Goal: Transaction & Acquisition: Purchase product/service

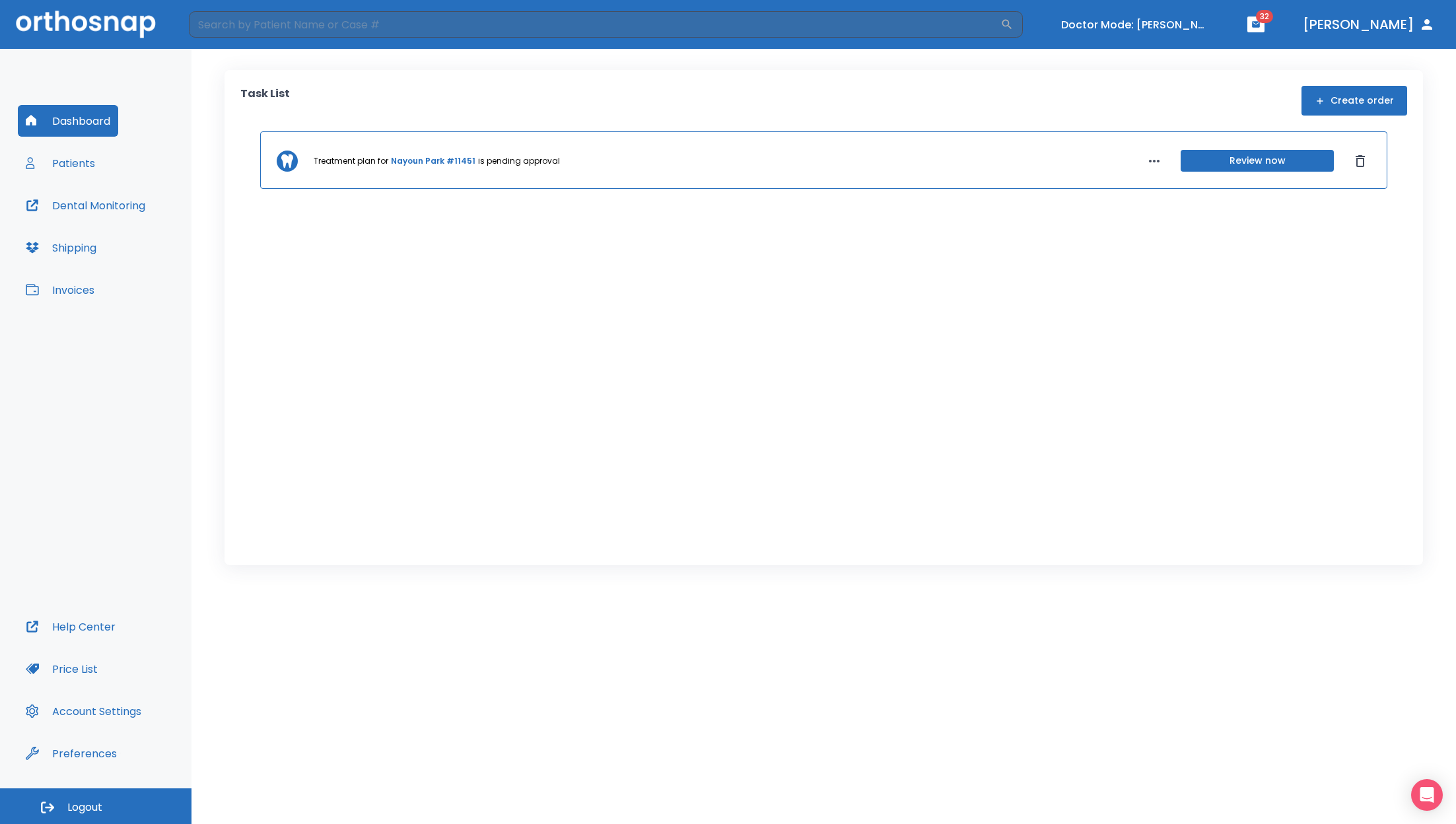
click at [64, 286] on button "Invoices" at bounding box center [60, 290] width 85 height 32
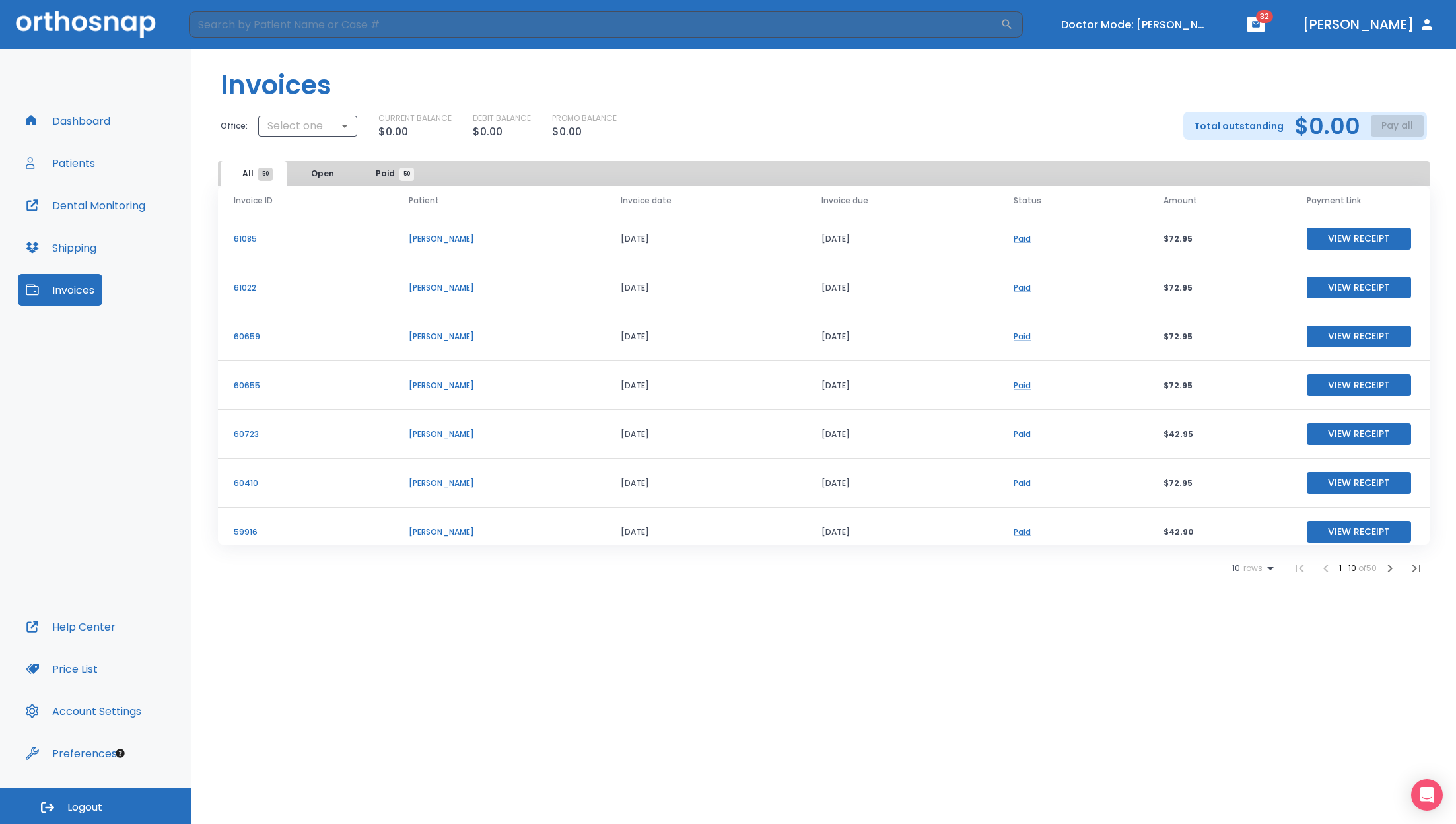
click at [735, 89] on header "Invoices" at bounding box center [824, 79] width 1264 height 62
click at [321, 175] on button "Open" at bounding box center [322, 173] width 66 height 25
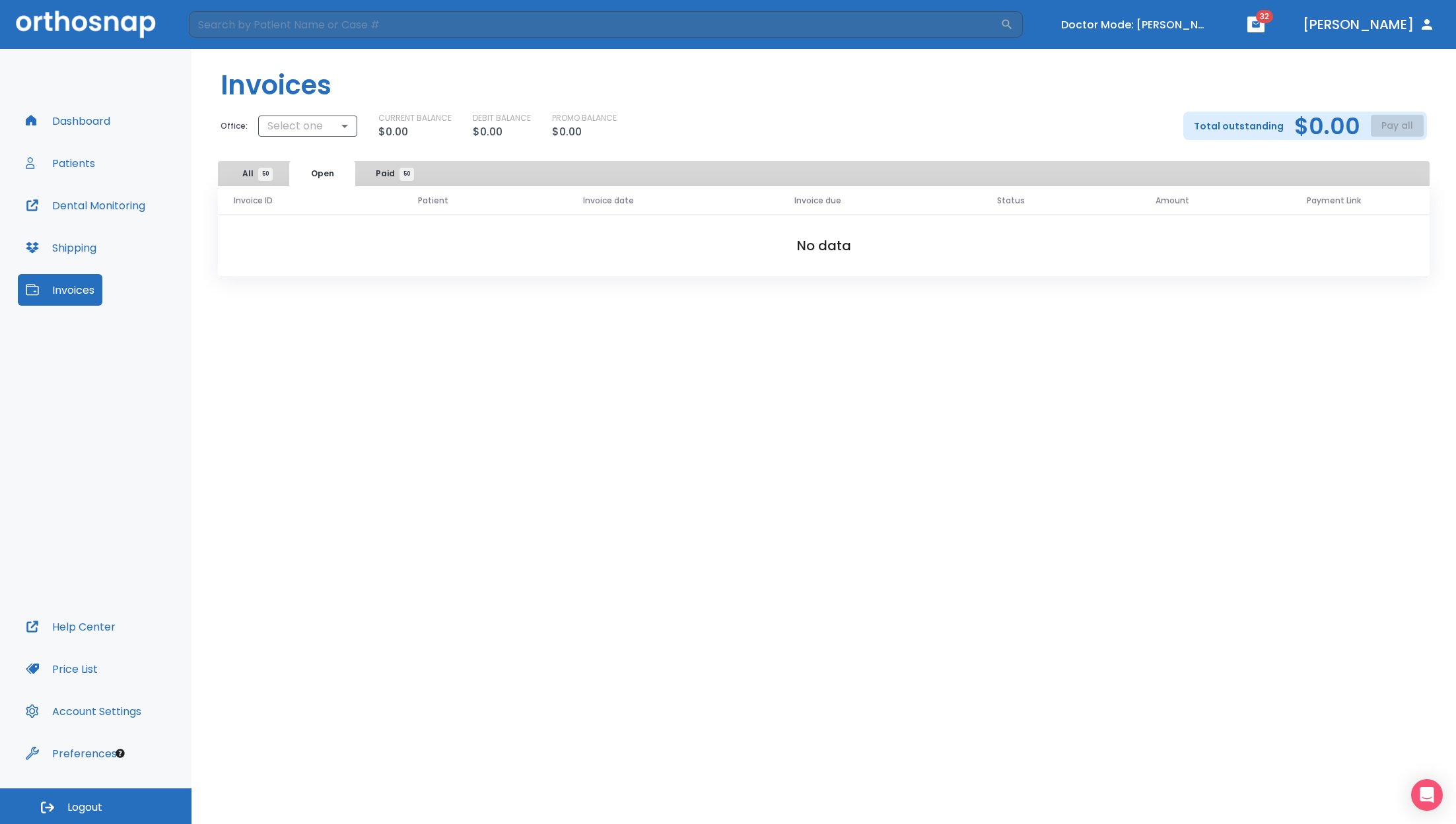
click at [392, 179] on span "Paid 50" at bounding box center [390, 173] width 31 height 12
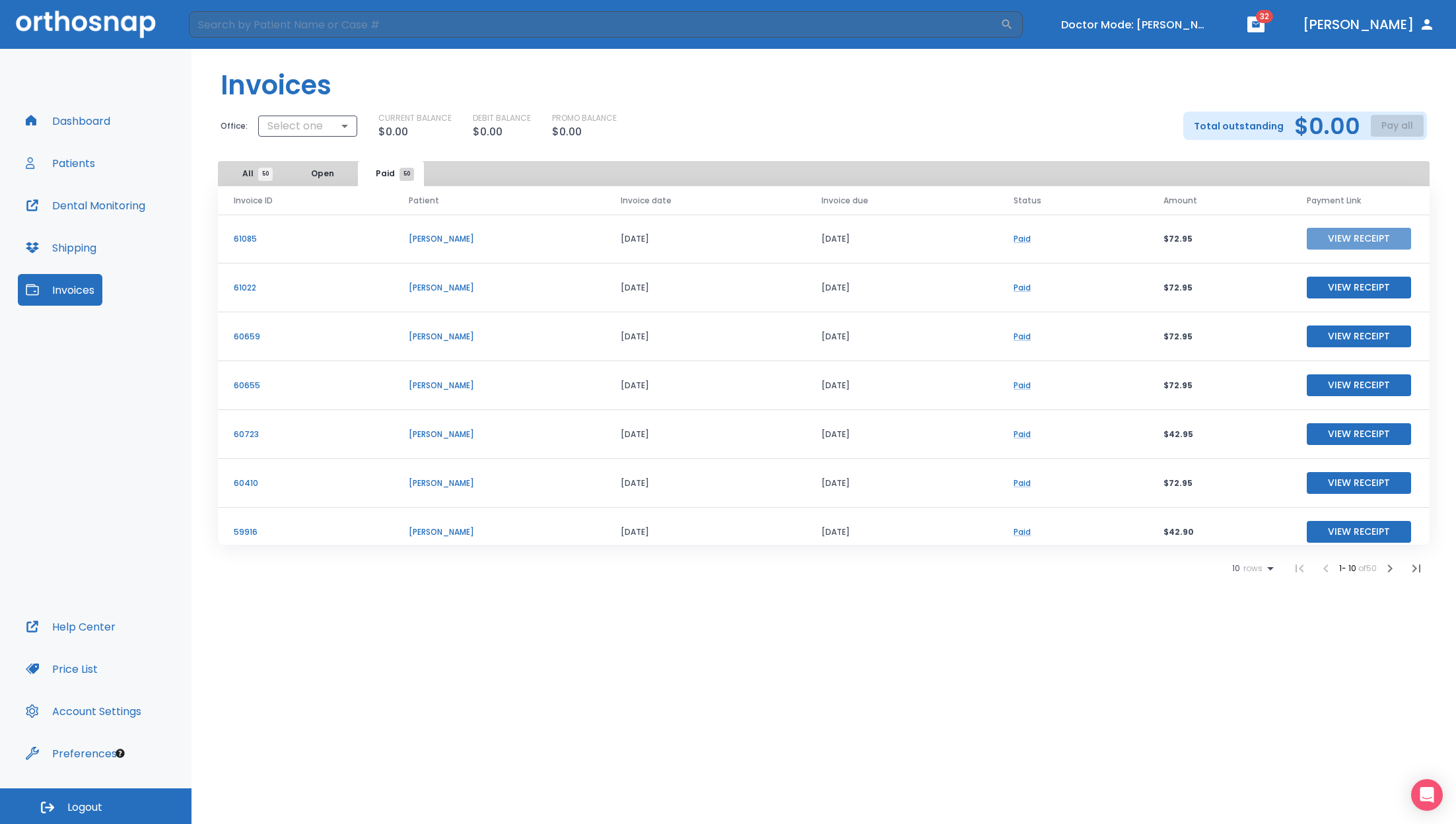
click at [1319, 236] on button "View Receipt" at bounding box center [1358, 238] width 104 height 21
click at [1343, 286] on button "View Receipt" at bounding box center [1358, 287] width 104 height 21
click at [1361, 335] on button "View Receipt" at bounding box center [1358, 336] width 104 height 21
click at [1077, 133] on div "CURRENT BALANCE $0.00 DEBIT BALANCE $0.00 PROMO BALANCE $0.00" at bounding box center [770, 127] width 784 height 28
click at [1270, 569] on icon at bounding box center [1270, 568] width 16 height 16
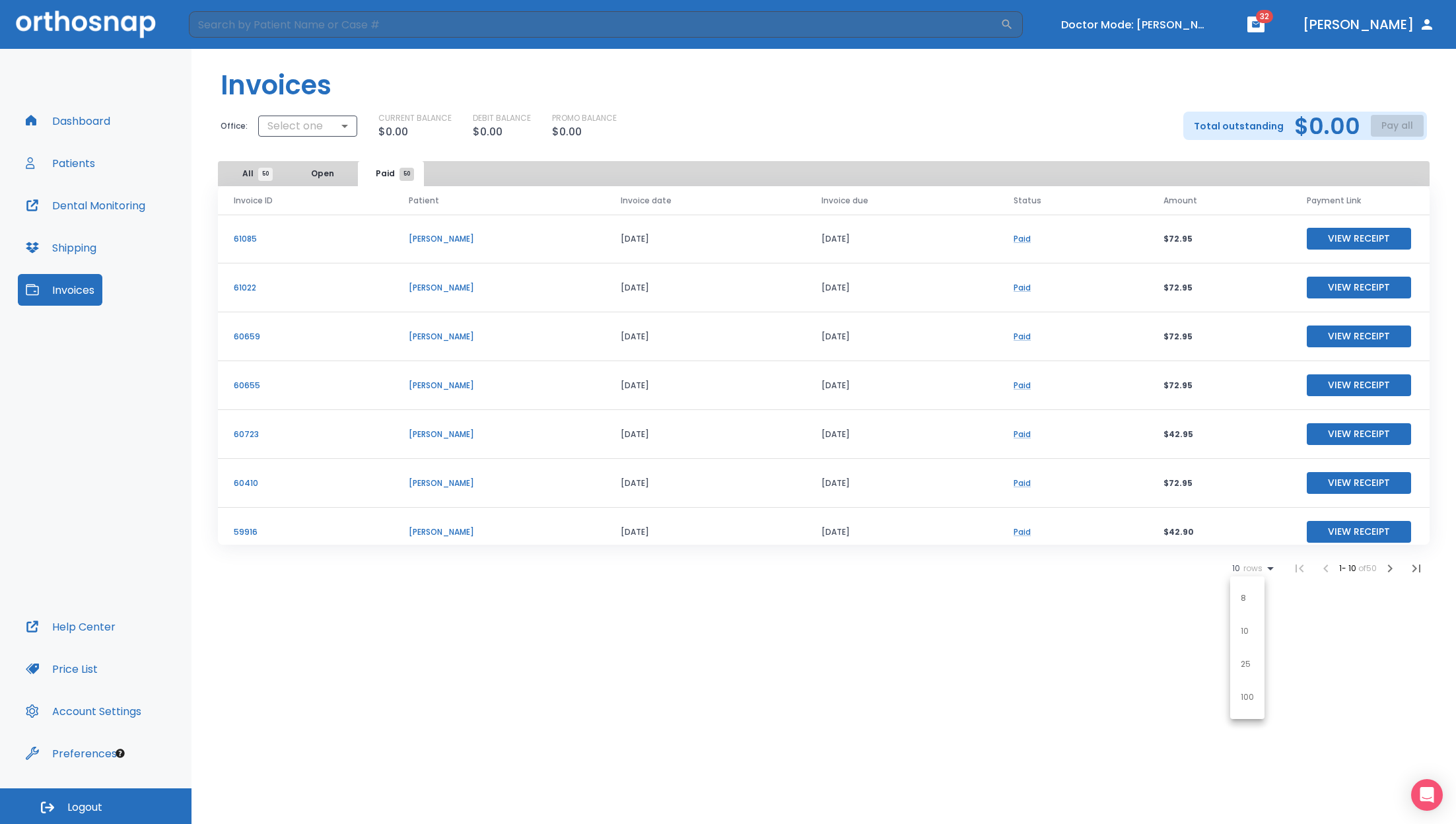
click at [1252, 667] on li "25" at bounding box center [1247, 664] width 34 height 33
click at [1118, 478] on td "Paid" at bounding box center [1076, 483] width 142 height 48
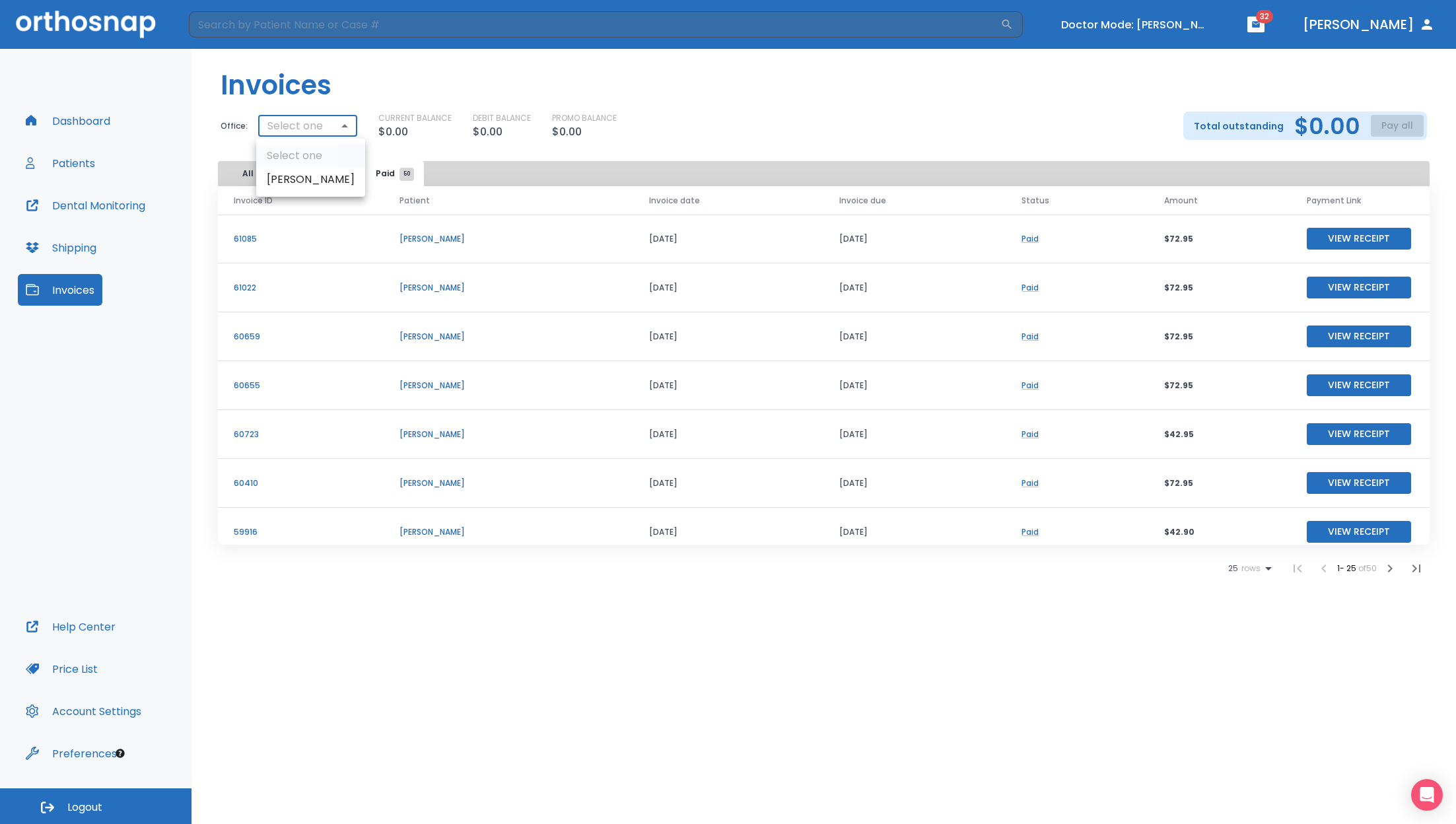
click at [305, 125] on body "​ Doctor Mode: Julie Coe 32 Dr. Yoon Dashboard Patients Dental Monitoring Shipp…" at bounding box center [728, 412] width 1456 height 824
click at [296, 176] on li "Julie Coe" at bounding box center [310, 180] width 109 height 24
type input "2712"
click at [699, 135] on div "CURRENT BALANCE $0.00 DEBIT BALANCE $0.00 PROMO BALANCE $0.00" at bounding box center [790, 127] width 742 height 28
click at [1265, 568] on icon at bounding box center [1268, 569] width 7 height 4
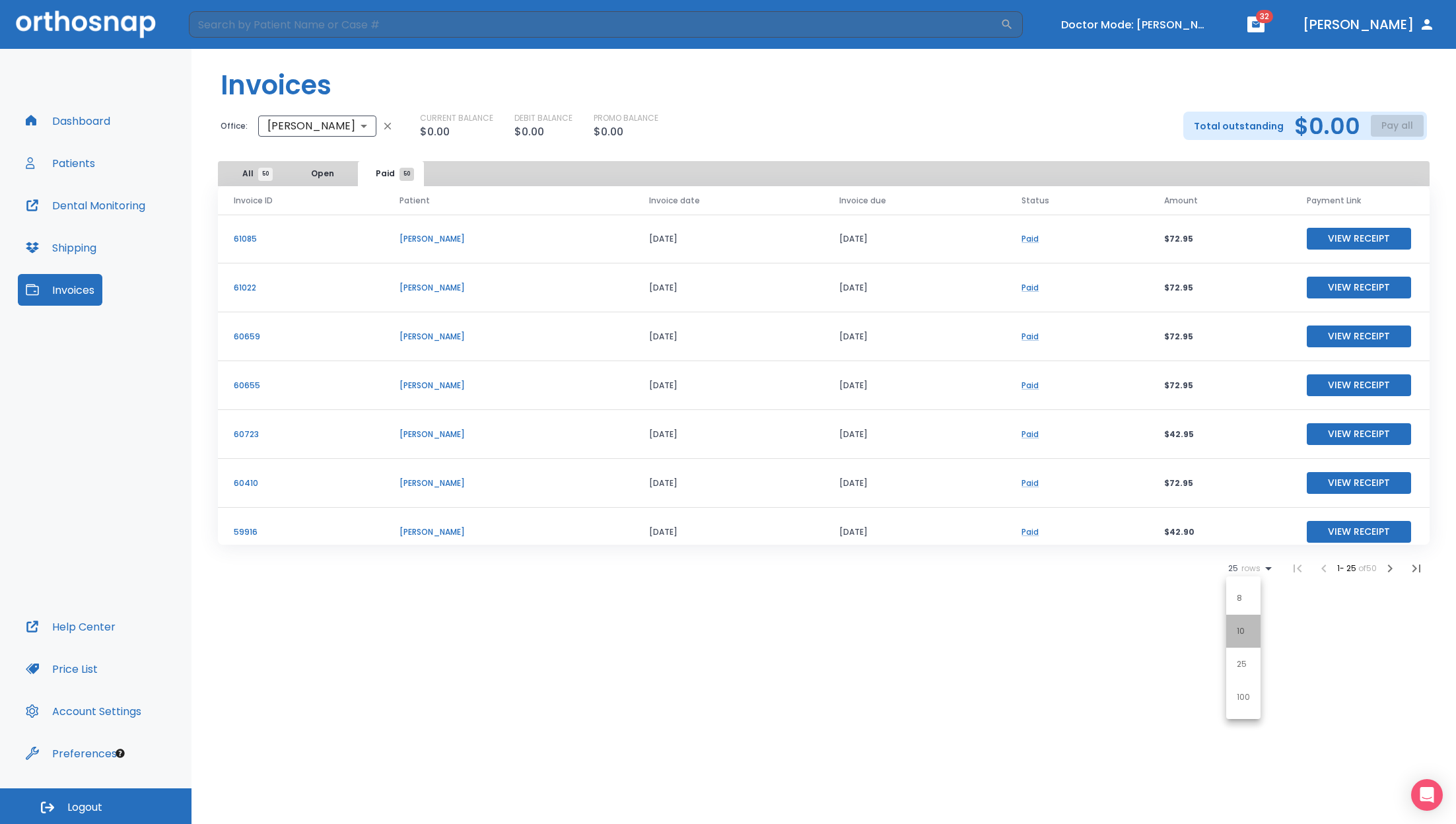
click at [1238, 632] on p "10" at bounding box center [1240, 631] width 8 height 12
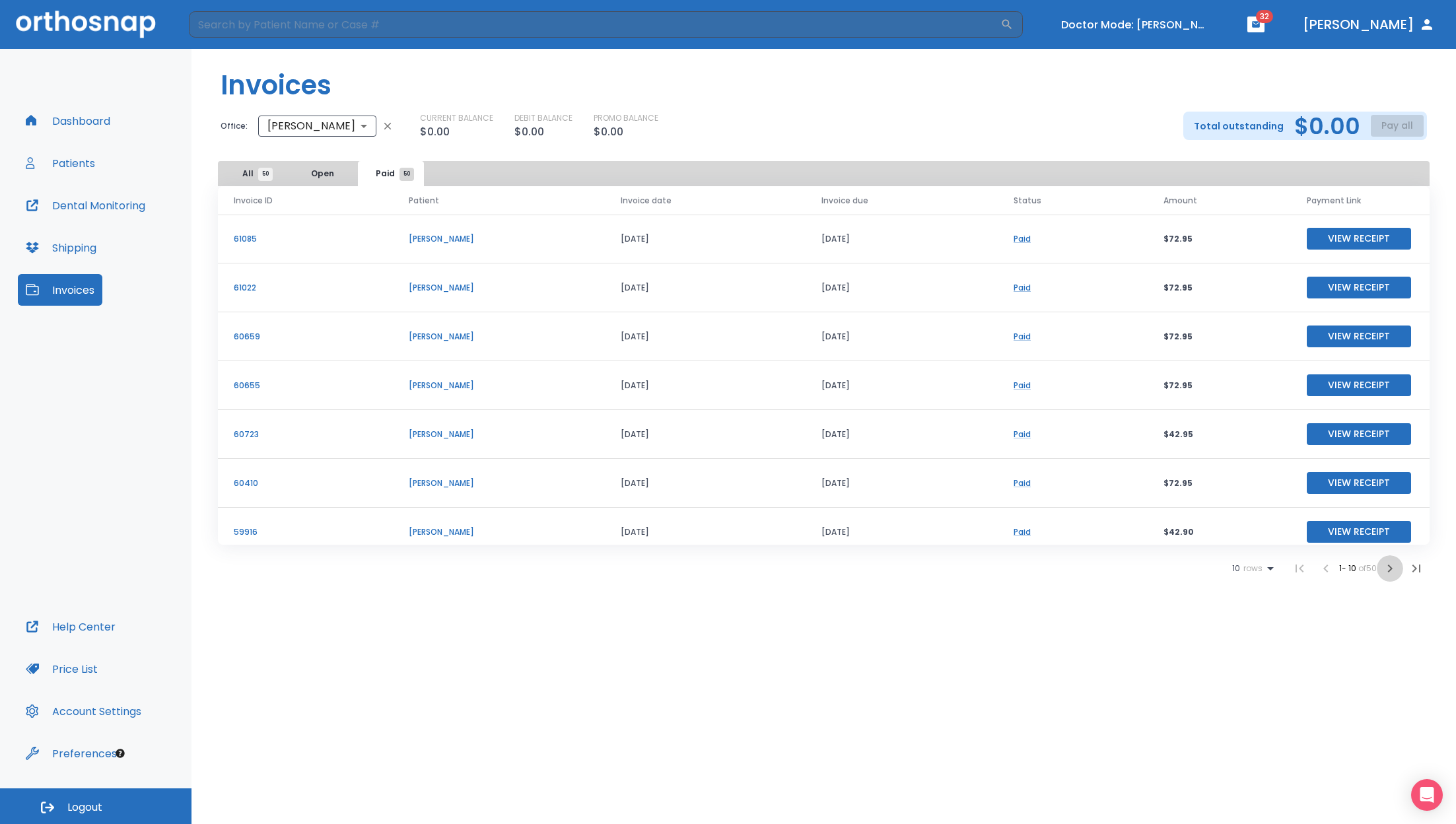
click at [1391, 569] on icon "button" at bounding box center [1390, 568] width 5 height 8
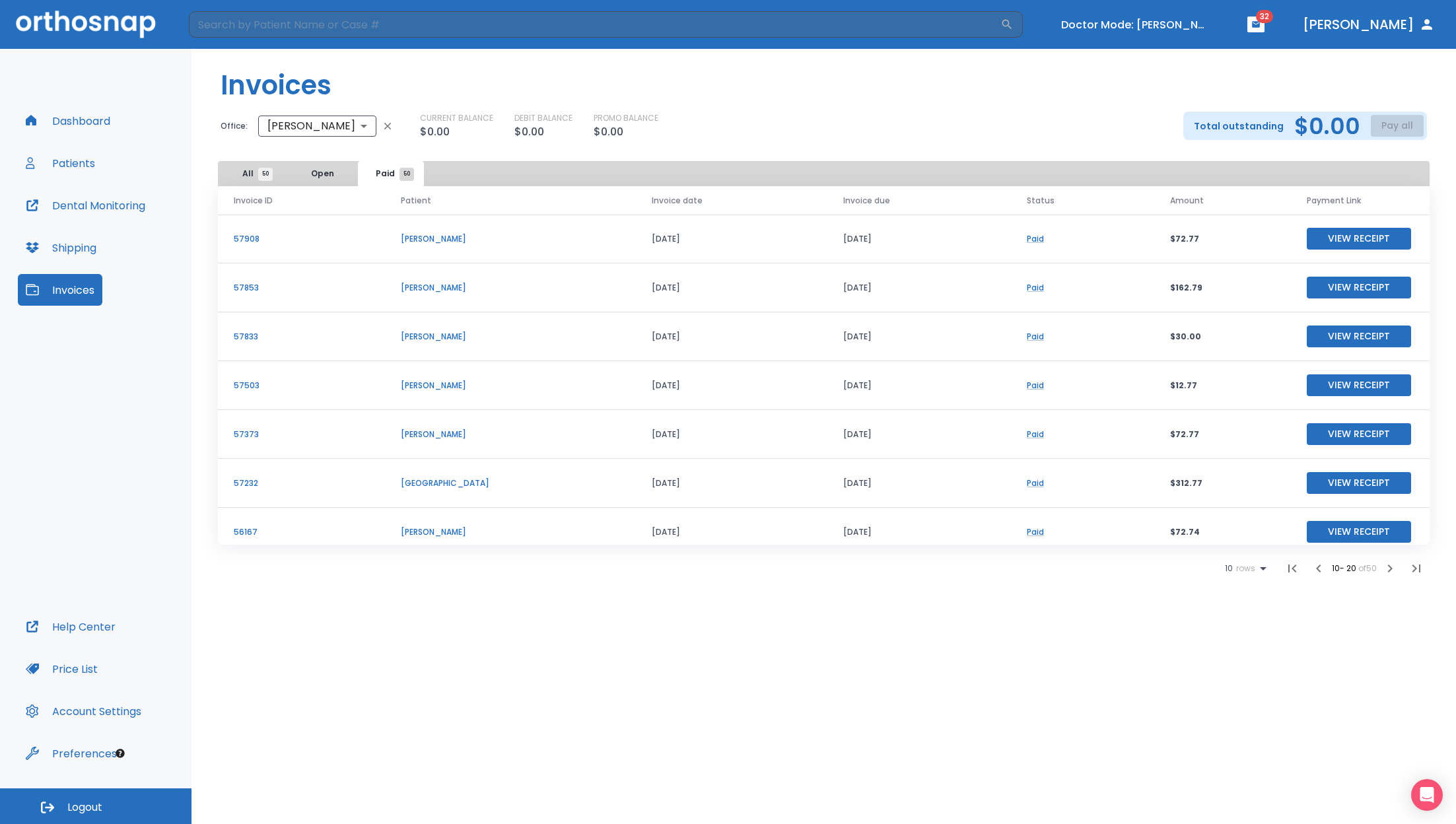
click at [1347, 525] on button "View Receipt" at bounding box center [1358, 532] width 104 height 21
click at [1351, 479] on button "View Receipt" at bounding box center [1358, 482] width 104 height 21
click at [1341, 431] on button "View Receipt" at bounding box center [1358, 434] width 104 height 21
click at [1367, 380] on button "View Receipt" at bounding box center [1358, 385] width 104 height 21
click at [1314, 571] on icon "button" at bounding box center [1318, 568] width 16 height 16
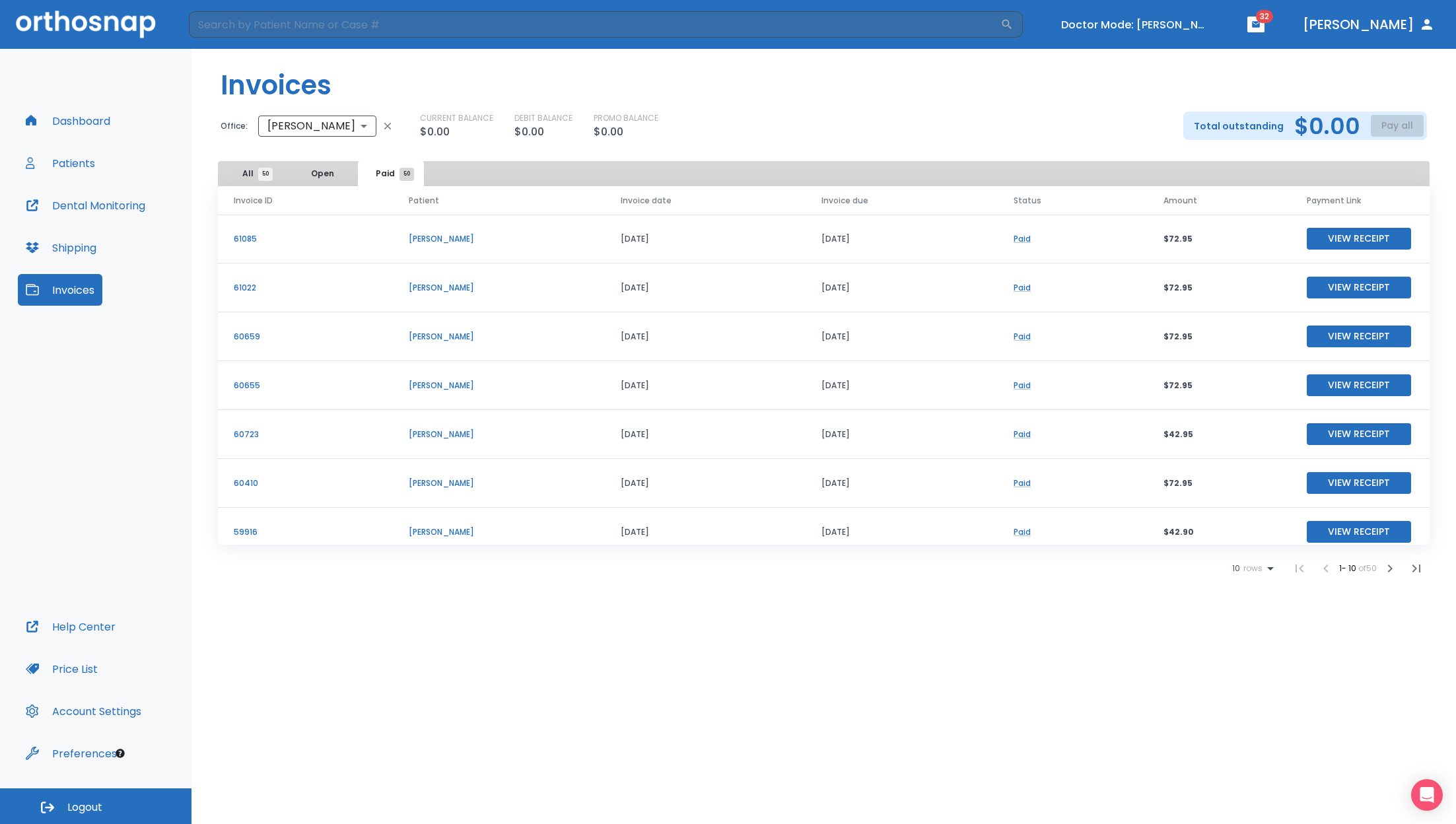
click at [1392, 569] on icon "button" at bounding box center [1389, 568] width 16 height 16
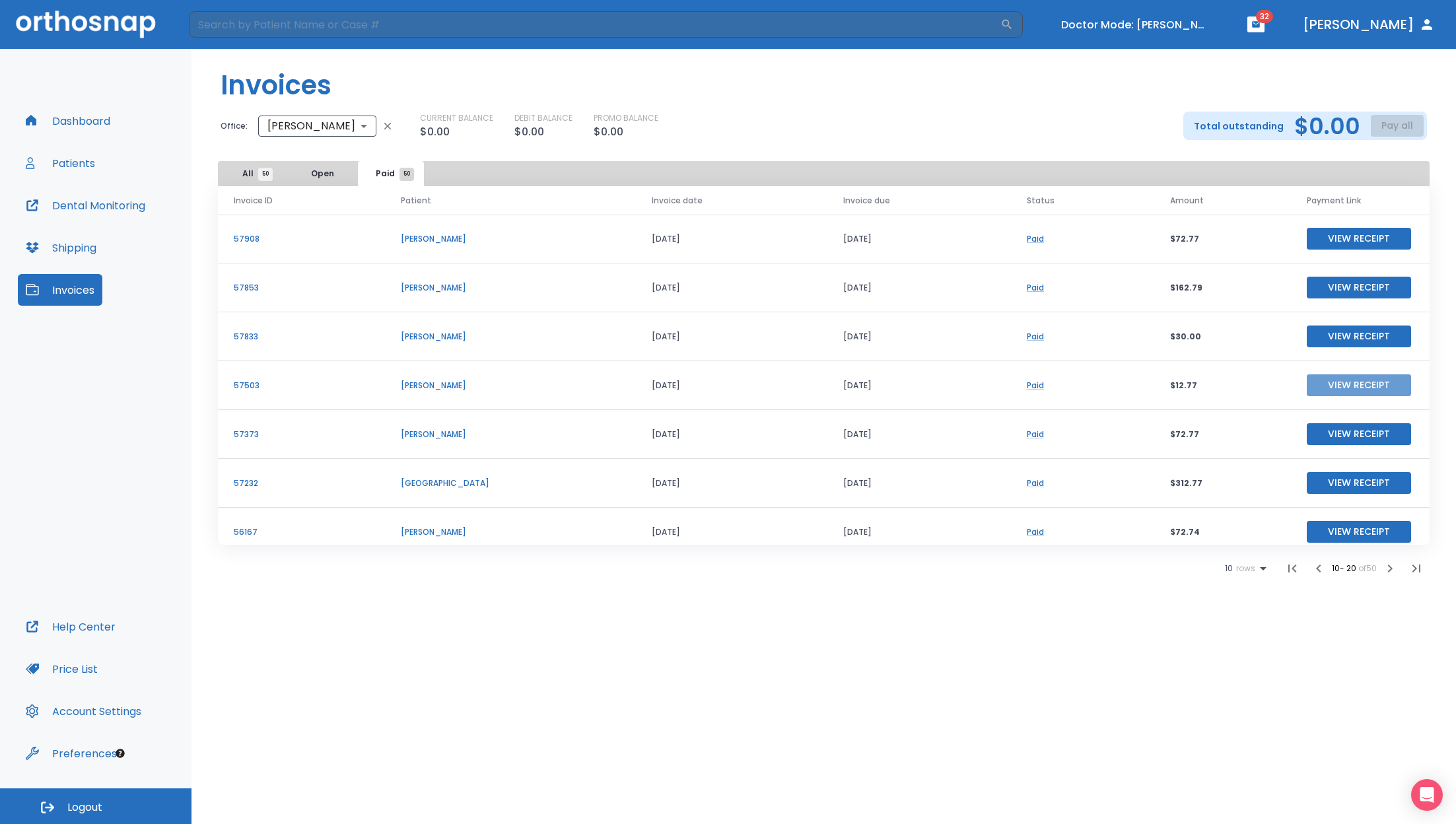
click at [1322, 385] on button "View Receipt" at bounding box center [1358, 385] width 104 height 21
click at [1338, 332] on button "View Receipt" at bounding box center [1358, 336] width 104 height 21
click at [1355, 239] on button "View Receipt" at bounding box center [1358, 238] width 104 height 21
click at [1156, 25] on button "Turn off Doctor mode" at bounding box center [1135, 24] width 158 height 21
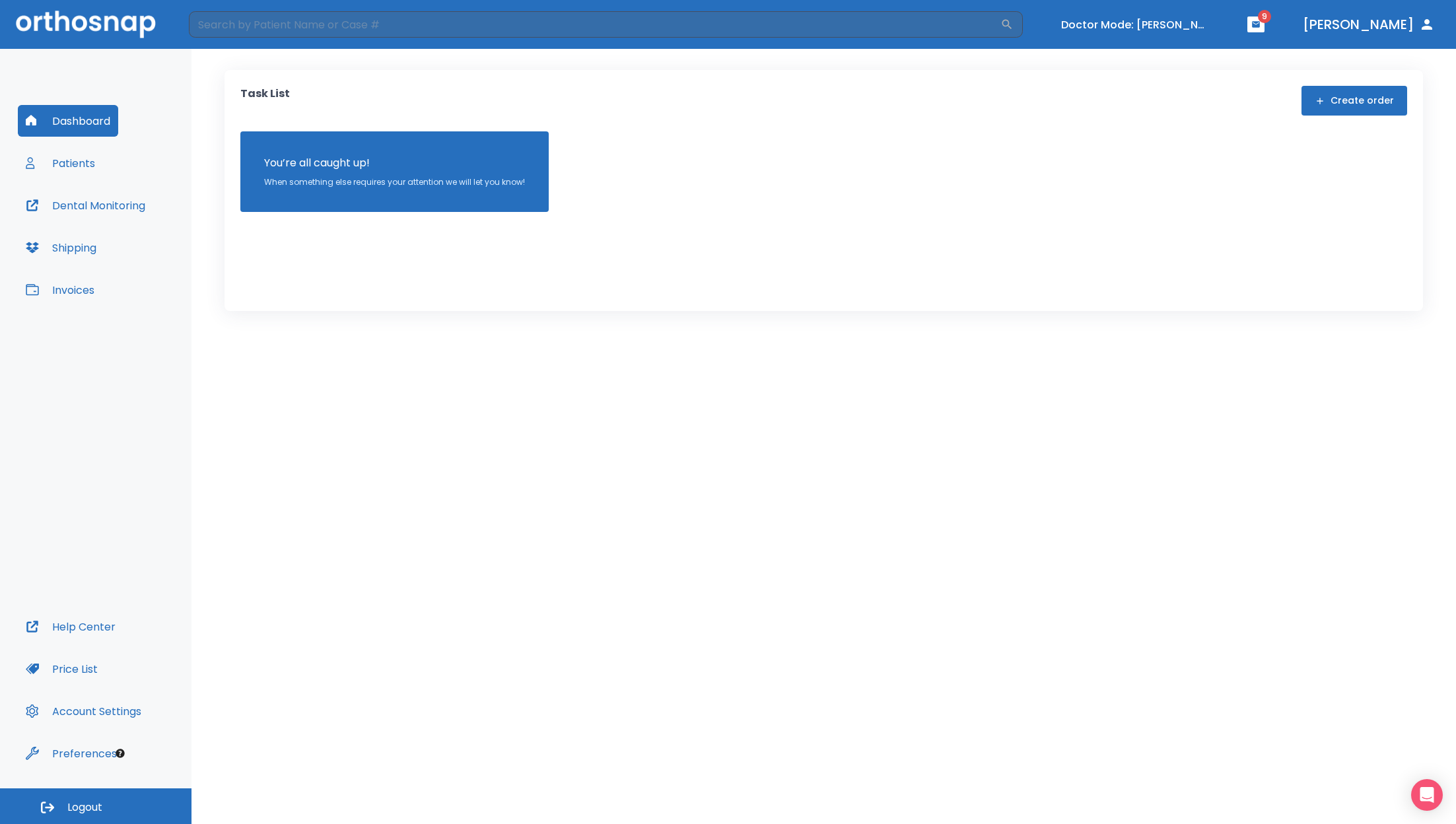
click at [65, 295] on button "Invoices" at bounding box center [60, 290] width 85 height 32
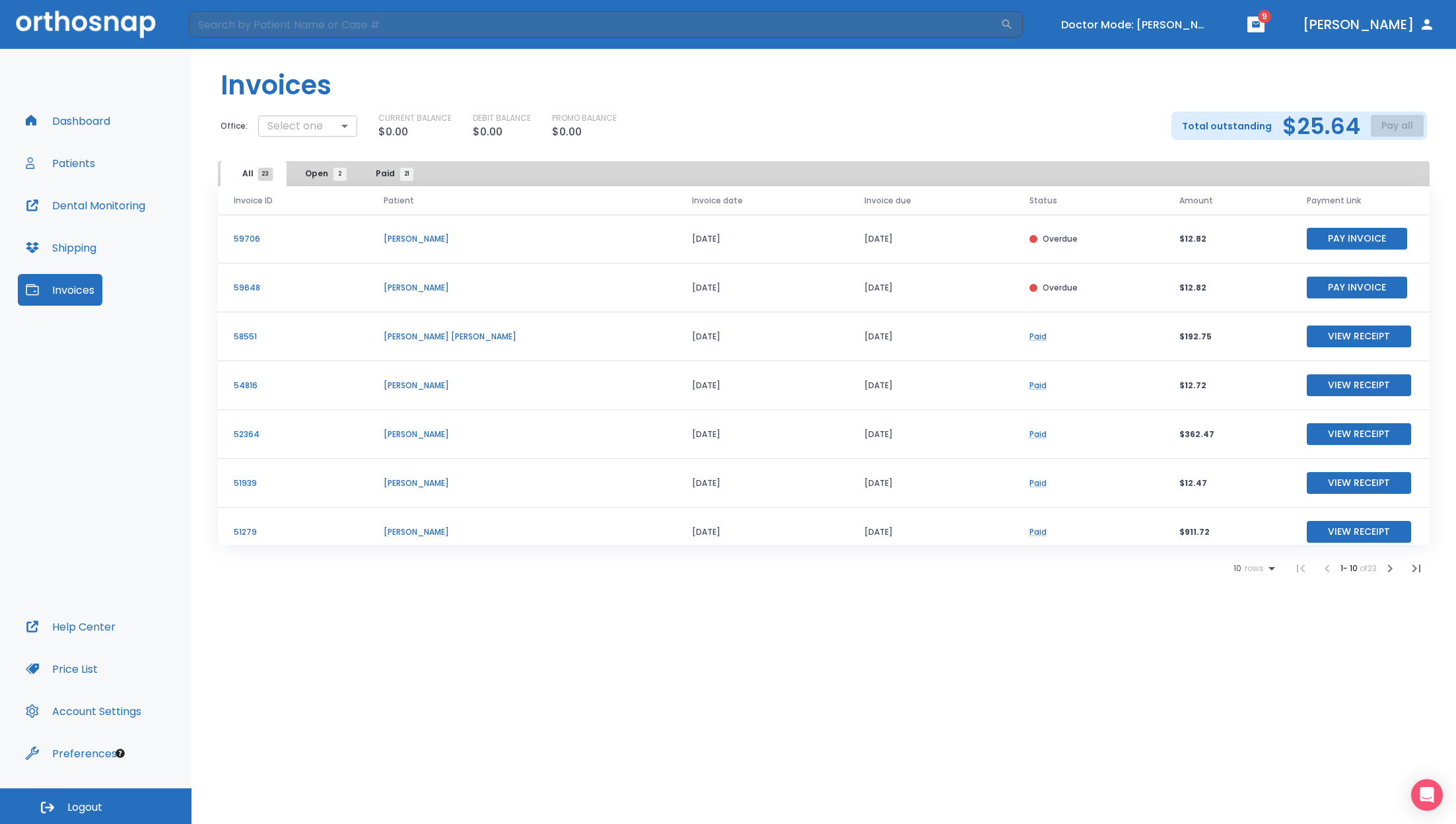
click at [312, 126] on body "​ Doctor Mode: Zachary Beecroft 9 Dr. Yoon Dashboard Patients Dental Monitoring…" at bounding box center [728, 412] width 1456 height 824
click at [294, 176] on li "Zachary Beecroft DDS" at bounding box center [304, 180] width 133 height 24
type input "2550"
click at [358, 122] on body "​ Doctor Mode: Zachary Beecroft 9 Dr. Yoon Dashboard Patients Dental Monitoring…" at bounding box center [728, 412] width 1456 height 824
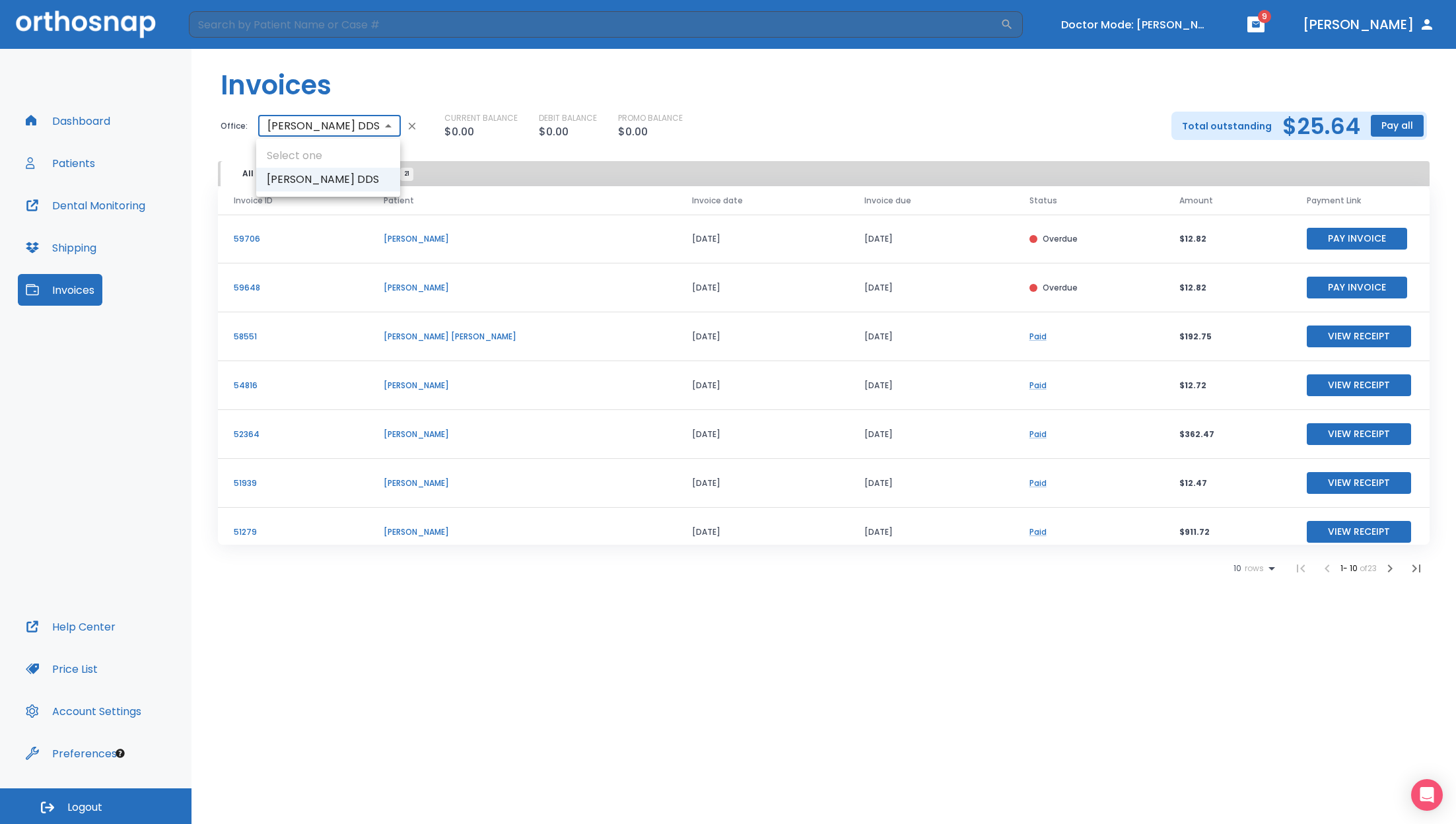
click at [610, 83] on div at bounding box center [728, 412] width 1456 height 824
click at [1361, 237] on button "Pay Invoice" at bounding box center [1356, 238] width 101 height 21
click at [1333, 289] on button "Pay Invoice" at bounding box center [1356, 287] width 101 height 21
click at [1355, 238] on button "Pay Invoice" at bounding box center [1356, 238] width 101 height 21
click at [355, 121] on body "​ Doctor Mode: [PERSON_NAME] 9 [PERSON_NAME] Dashboard Patients Dental Monitori…" at bounding box center [728, 412] width 1456 height 824
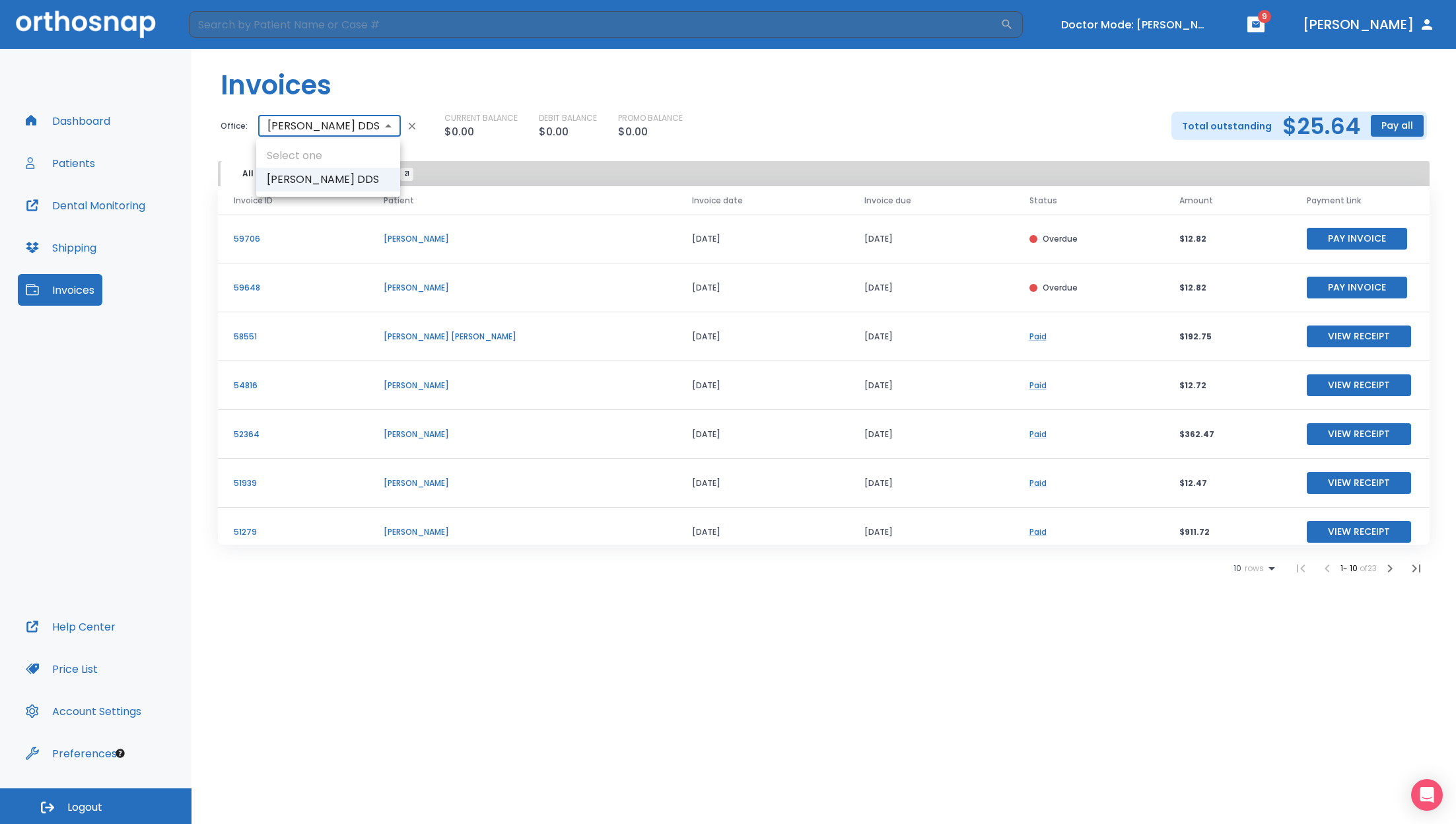
click at [319, 153] on ul "Select one Zachary Beecroft DDS" at bounding box center [328, 168] width 144 height 58
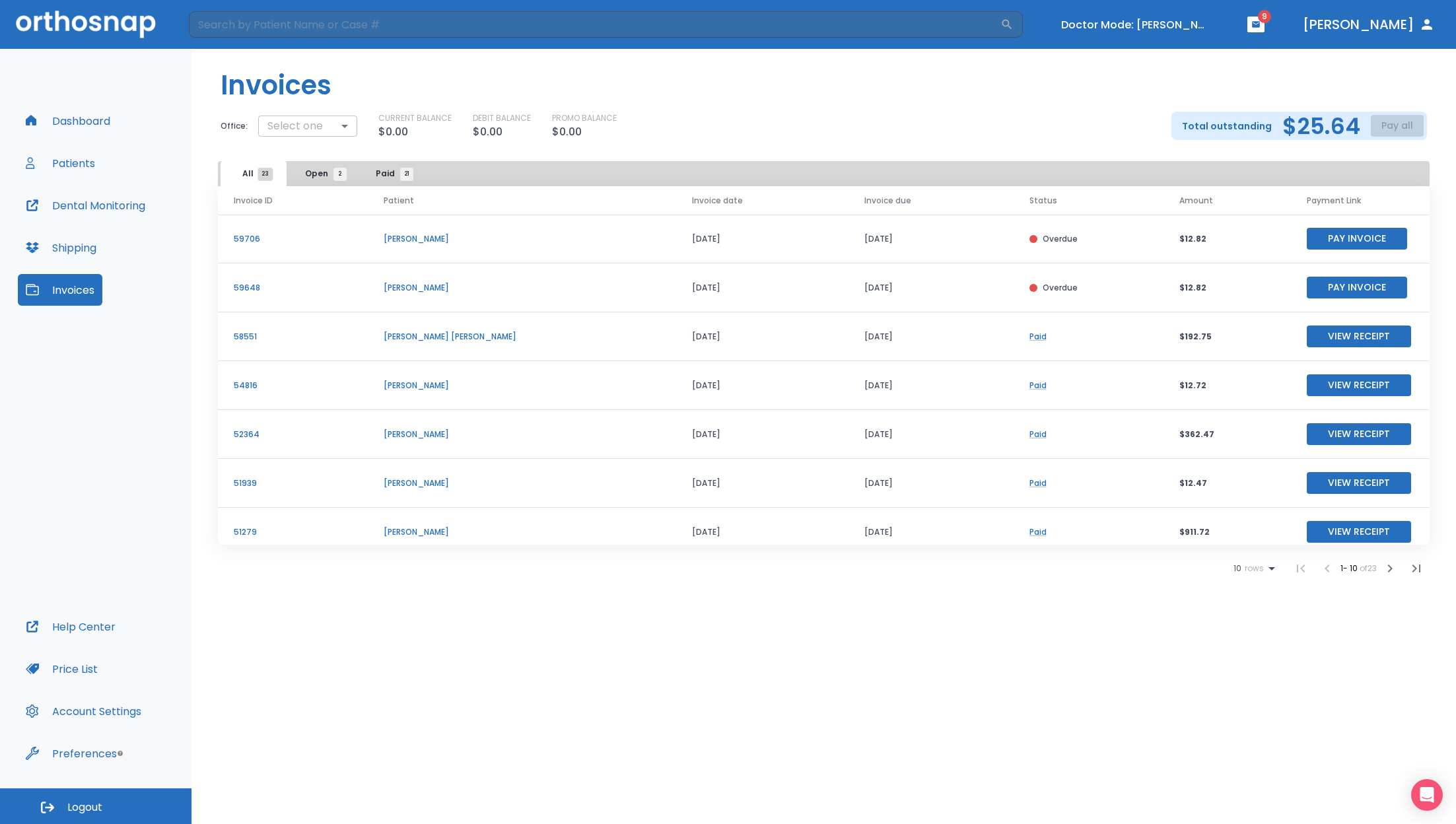
click at [330, 126] on body "​ Doctor Mode: [PERSON_NAME] 9 [PERSON_NAME] Dashboard Patients Dental Monitori…" at bounding box center [728, 412] width 1456 height 824
click at [294, 181] on li "[PERSON_NAME] DDS" at bounding box center [304, 180] width 133 height 24
type input "2550"
click at [1338, 237] on button "Pay Invoice" at bounding box center [1356, 238] width 101 height 21
click at [328, 126] on body "​ Doctor Mode: [PERSON_NAME] 9 [PERSON_NAME] Dashboard Patients Dental Monitori…" at bounding box center [728, 412] width 1456 height 824
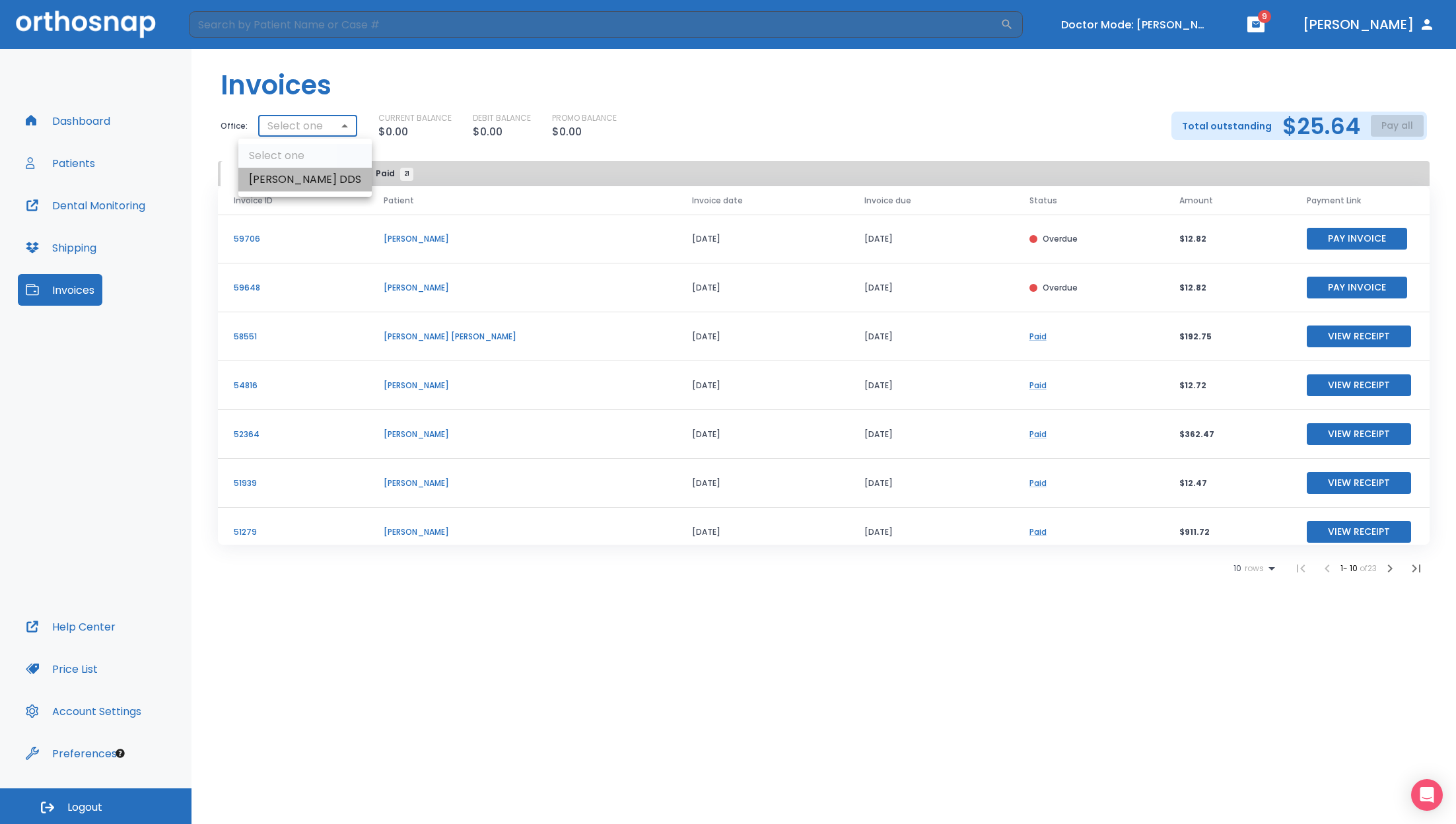
click at [300, 178] on li "[PERSON_NAME] DDS" at bounding box center [304, 180] width 133 height 24
type input "2550"
click at [1404, 117] on button "Pay all" at bounding box center [1396, 125] width 53 height 21
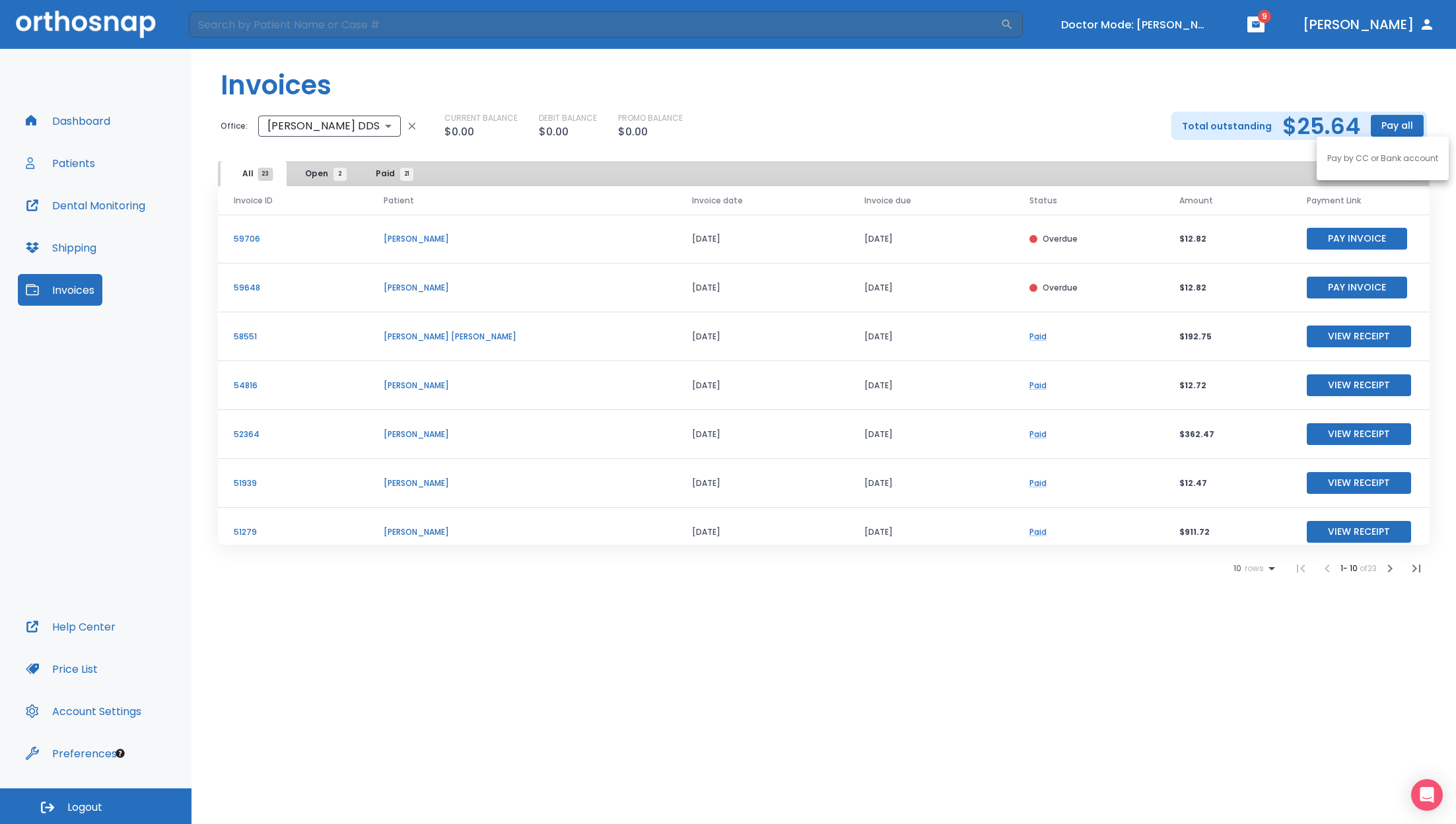
click at [1385, 155] on p "Pay by CC or Bank account" at bounding box center [1382, 158] width 111 height 12
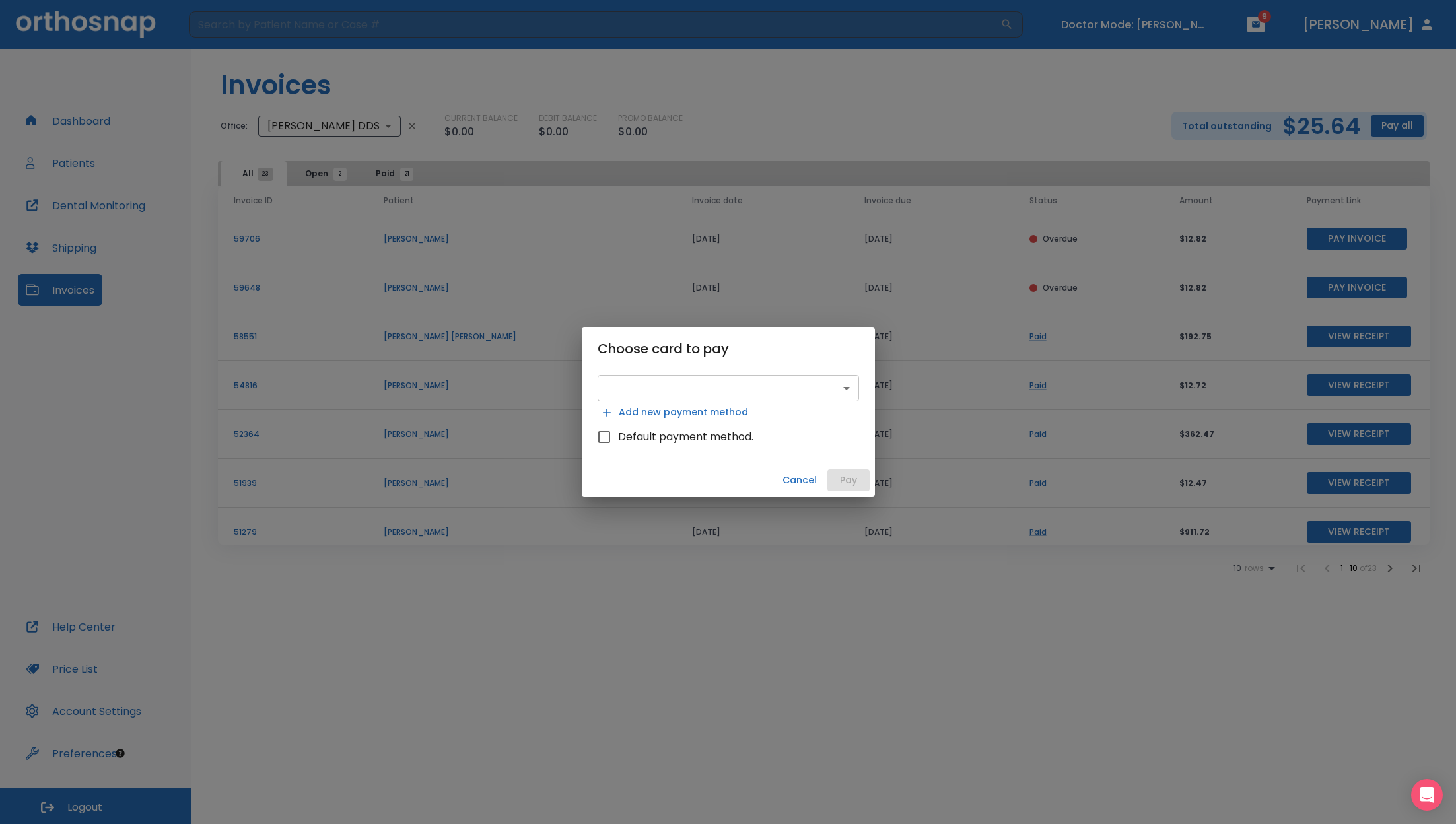
click at [698, 385] on body "​ Doctor Mode: [PERSON_NAME] 9 [PERSON_NAME] Dashboard Patients Dental Monitori…" at bounding box center [728, 412] width 1456 height 824
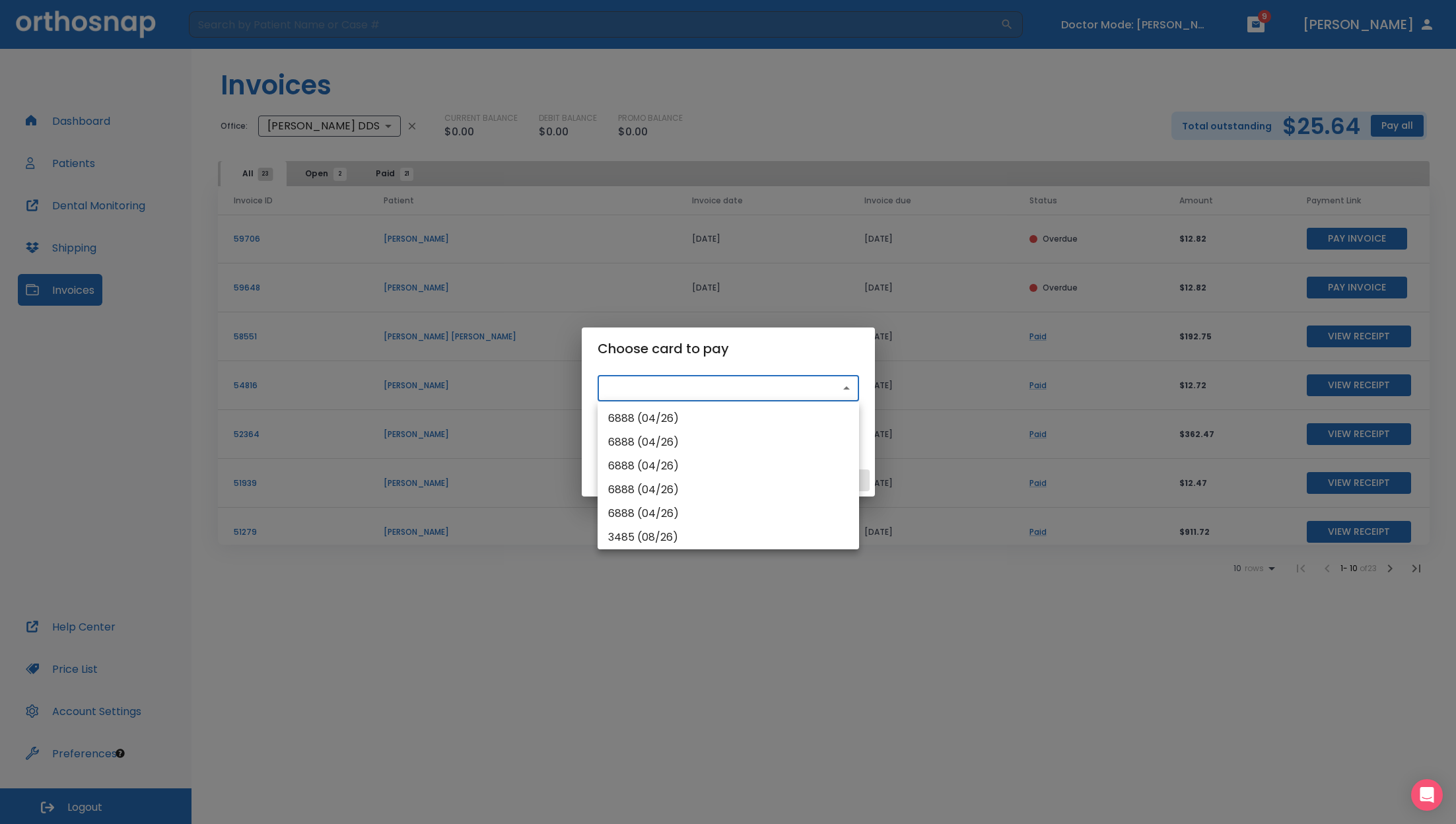
click at [784, 117] on div at bounding box center [728, 412] width 1456 height 824
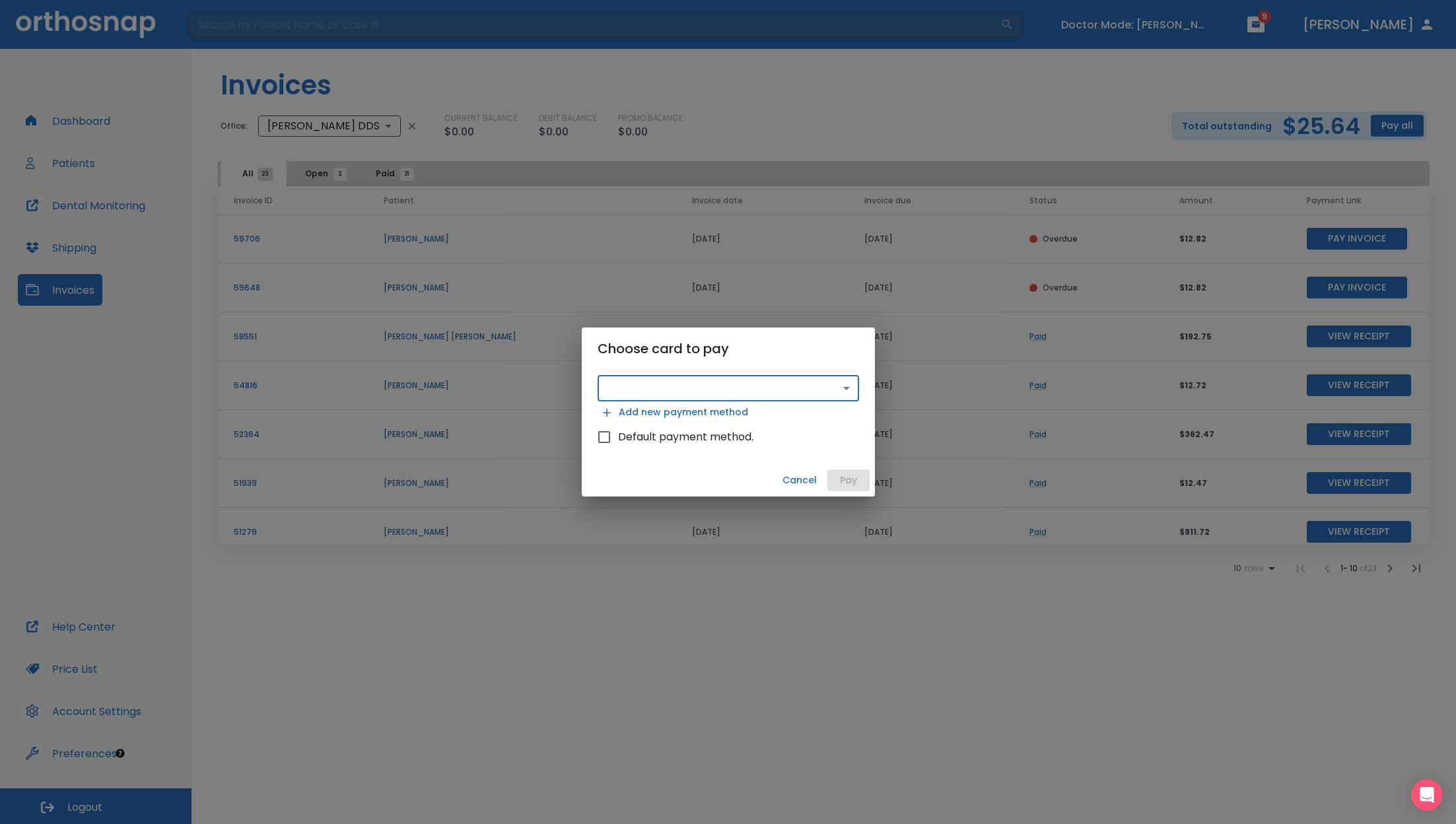
click at [802, 484] on button "Cancel" at bounding box center [800, 480] width 45 height 21
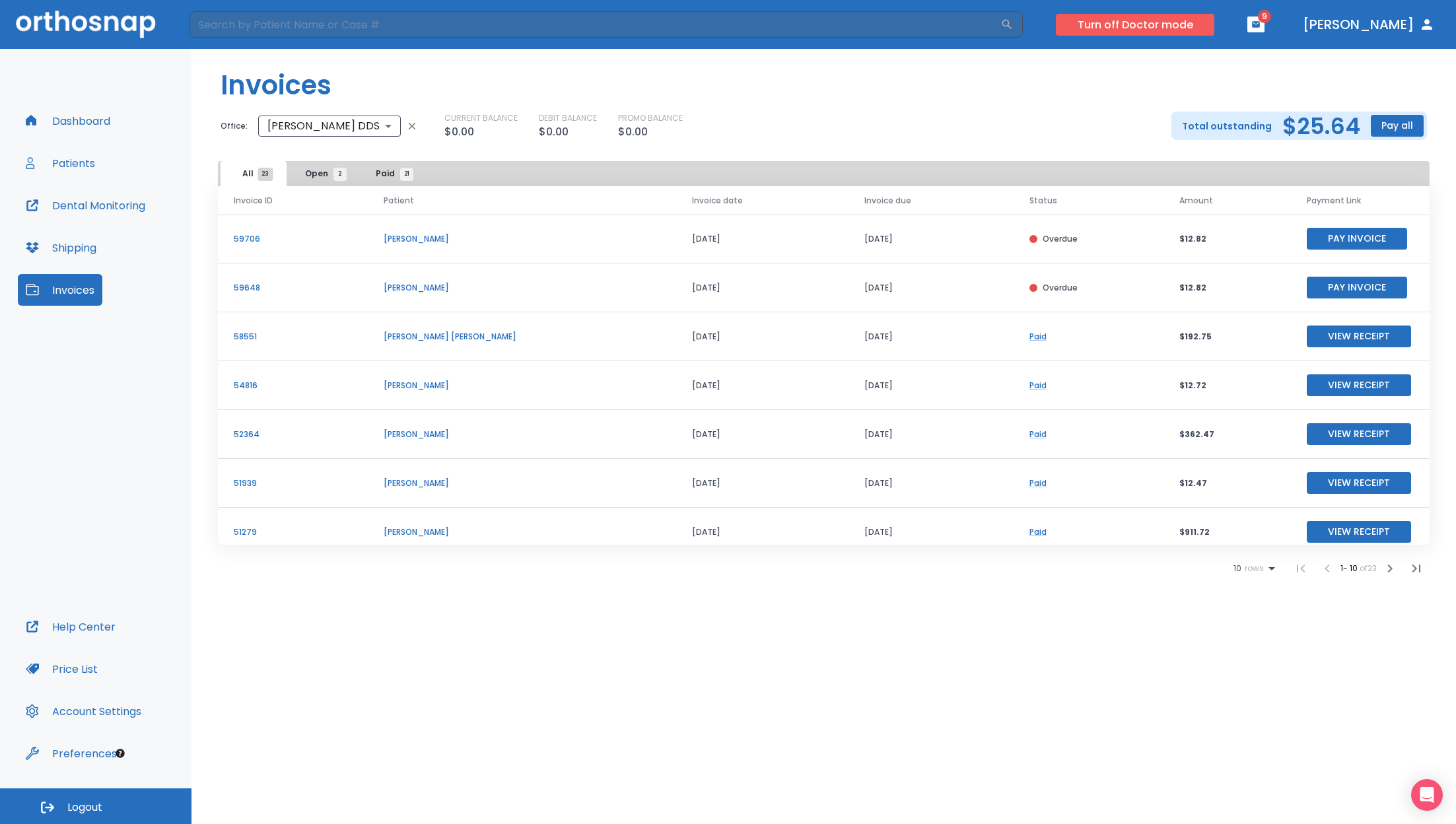
click at [1154, 25] on button "Turn off Doctor mode" at bounding box center [1135, 24] width 158 height 21
